Goal: Book appointment/travel/reservation

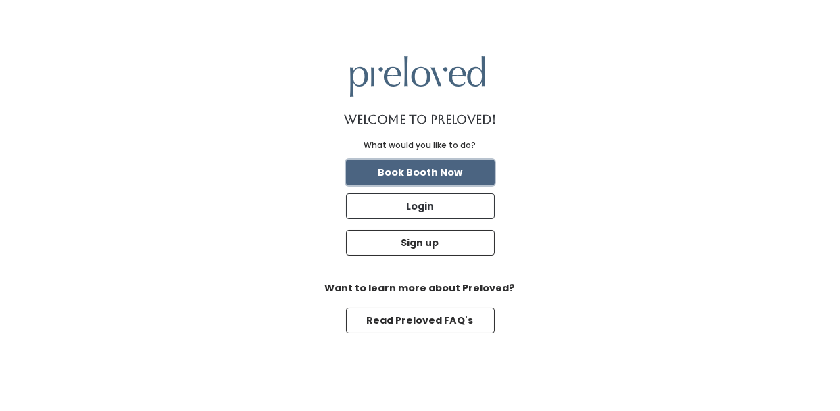
click at [449, 173] on button "Book Booth Now" at bounding box center [420, 172] width 149 height 26
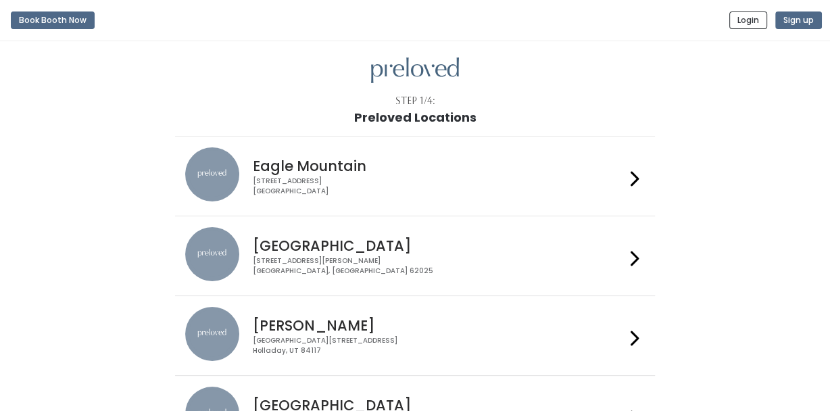
click at [633, 255] on icon at bounding box center [634, 259] width 9 height 20
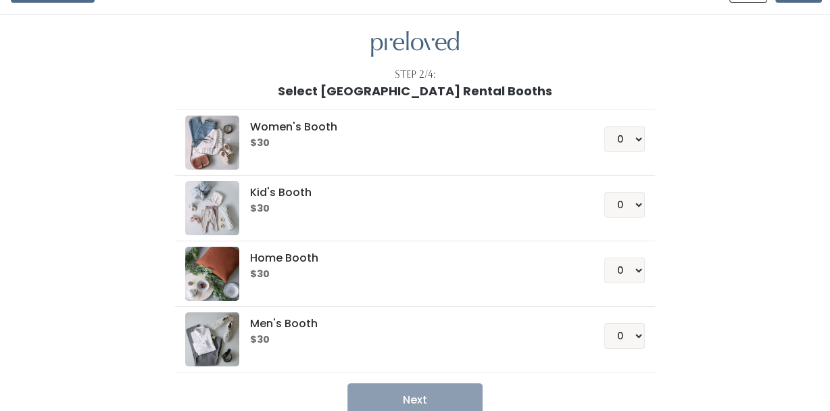
scroll to position [53, 0]
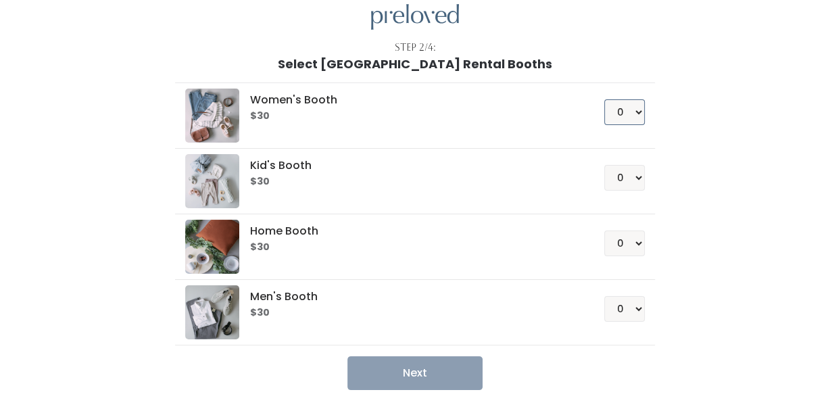
click at [637, 110] on select "0 1 2 3 4" at bounding box center [624, 112] width 41 height 26
select select "1"
click at [605, 99] on select "0 1 2 3 4" at bounding box center [624, 112] width 41 height 26
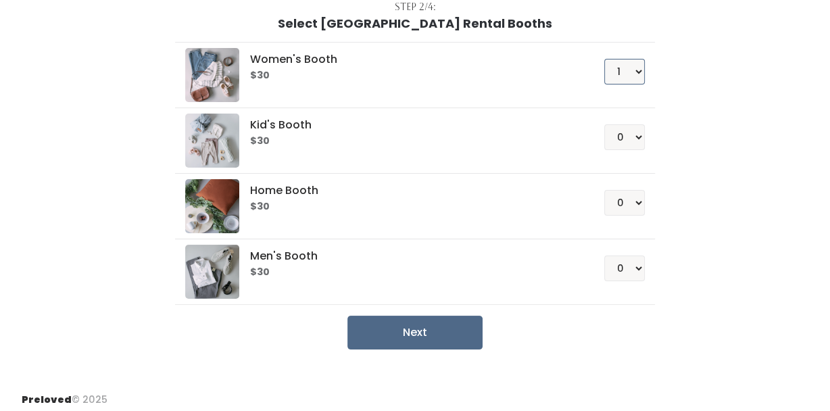
scroll to position [97, 0]
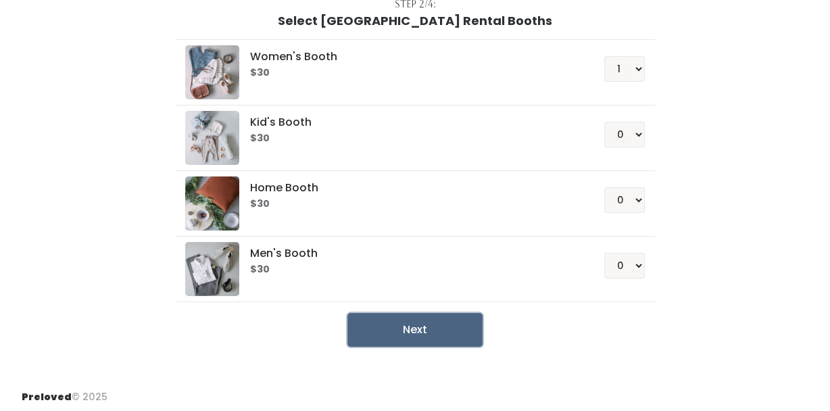
click at [410, 321] on button "Next" at bounding box center [414, 330] width 135 height 34
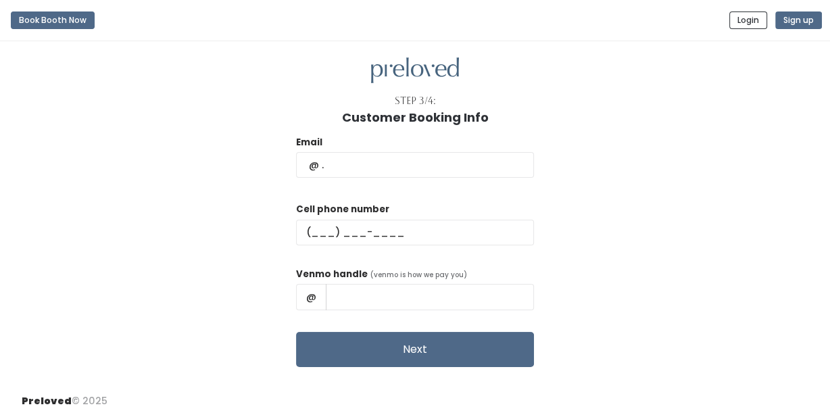
scroll to position [7, 0]
